Goal: Transaction & Acquisition: Subscribe to service/newsletter

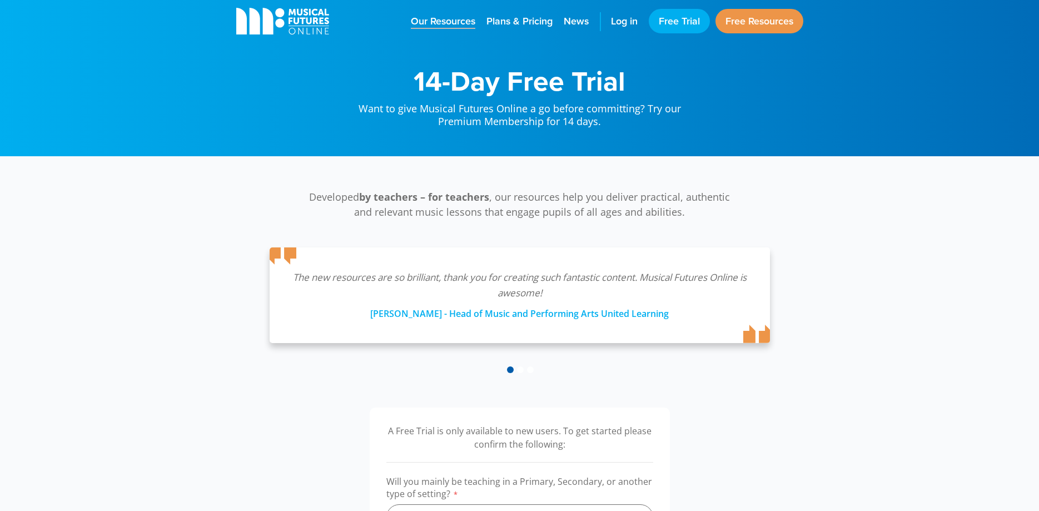
click at [456, 22] on span "Our Resources" at bounding box center [443, 21] width 65 height 15
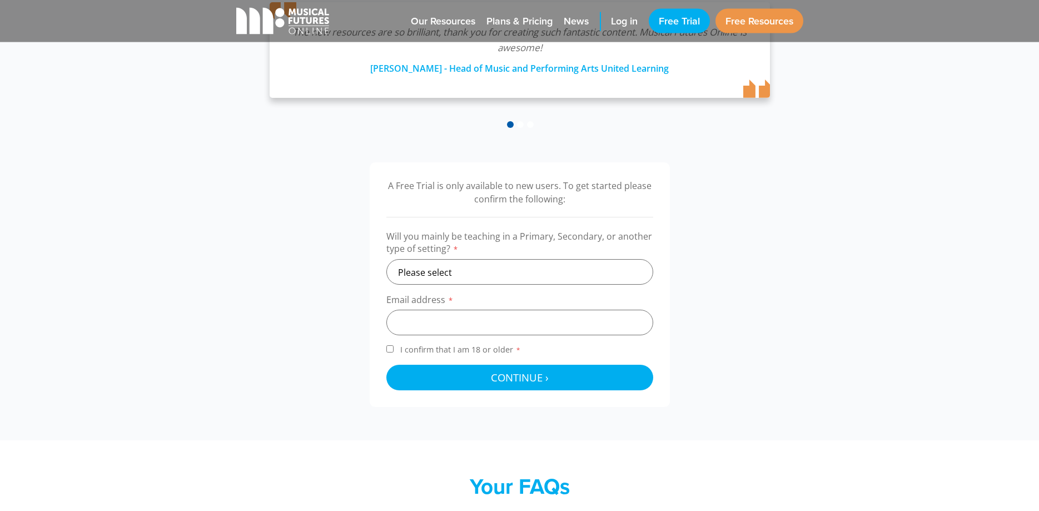
scroll to position [247, 0]
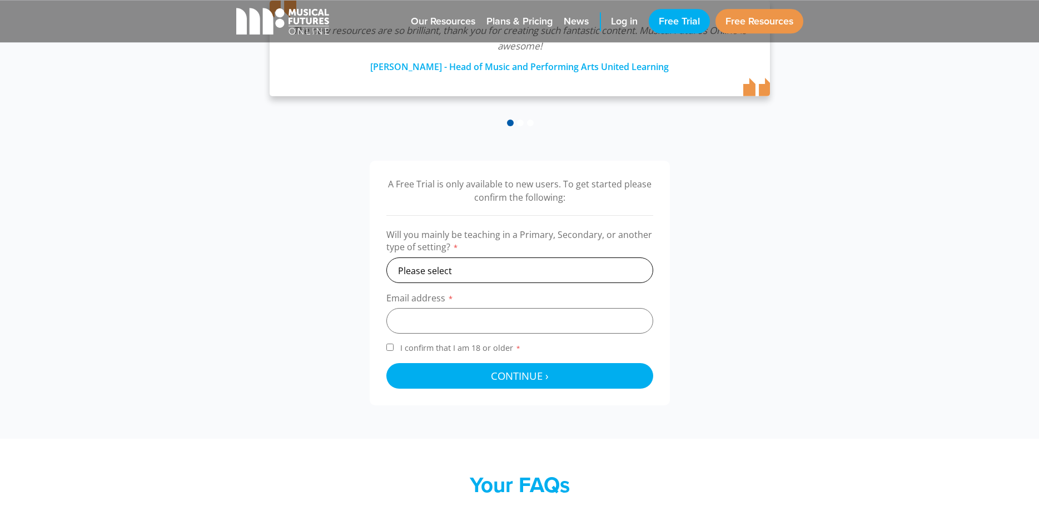
click at [387, 257] on select "Please select Primary Secondary Other" at bounding box center [520, 270] width 267 height 26
select select "secondary"
click option "Secondary" at bounding box center [0, 0] width 0 height 0
click at [387, 257] on select "Please select Primary Secondary Other" at bounding box center [520, 270] width 267 height 26
click at [492, 262] on select "Please select Primary Secondary Other" at bounding box center [520, 270] width 267 height 26
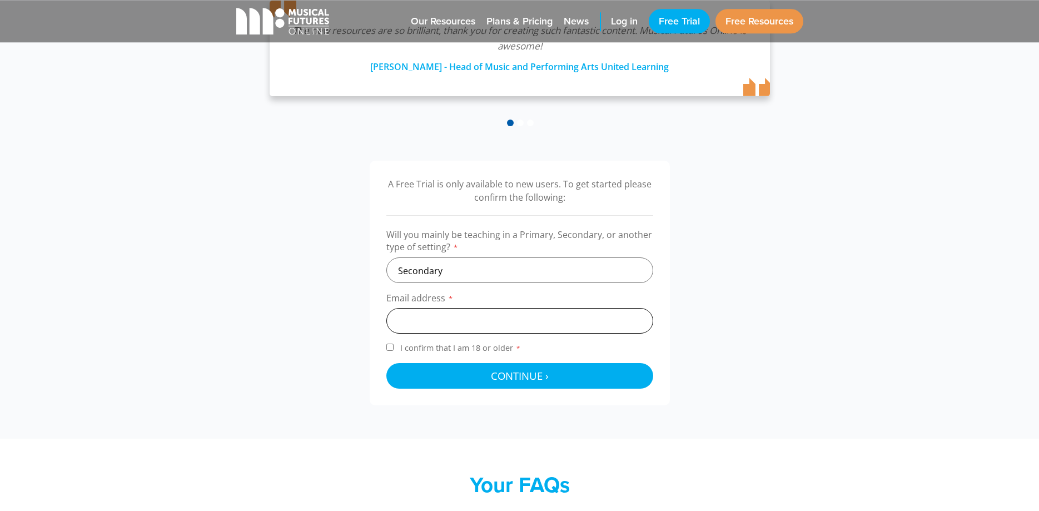
click at [483, 320] on input "email" at bounding box center [520, 321] width 267 height 26
type input "siobhan.artist@gmail.com"
click at [390, 349] on input "I confirm that I am 18 or older *" at bounding box center [390, 347] width 7 height 7
checkbox input "true"
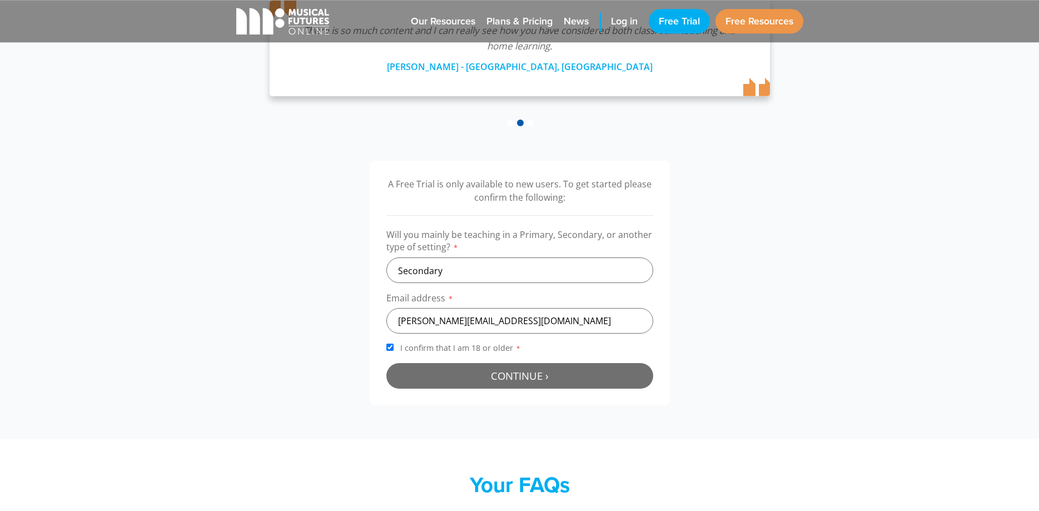
click at [444, 380] on button "Continue › Checking your details..." at bounding box center [520, 376] width 267 height 26
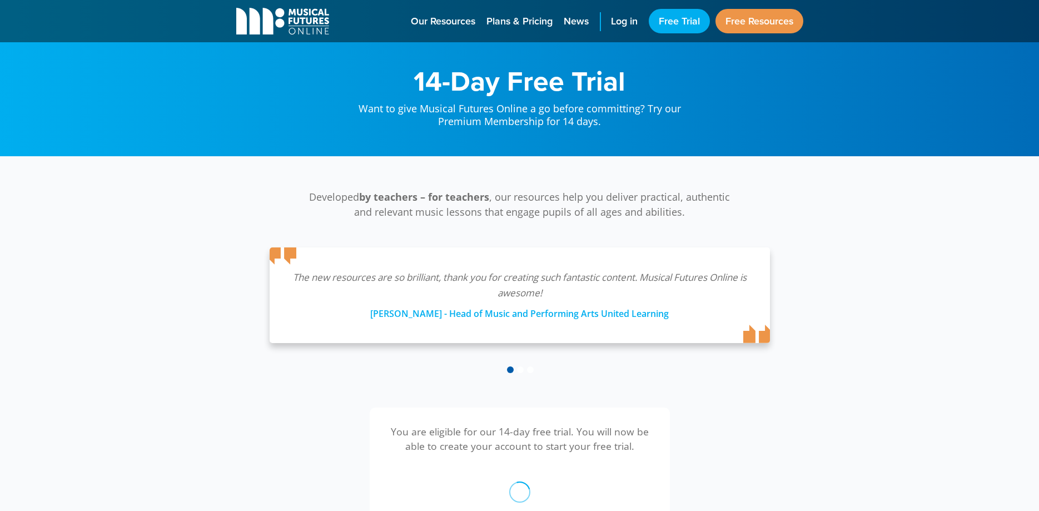
scroll to position [363, 0]
